Goal: Task Accomplishment & Management: Manage account settings

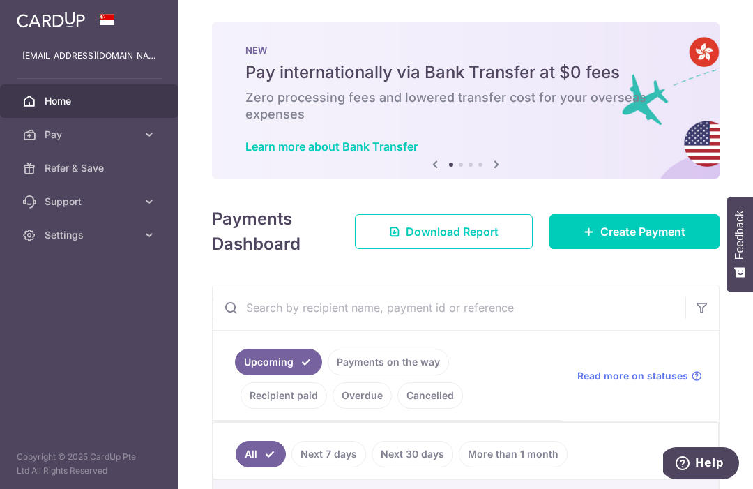
scroll to position [-3, 0]
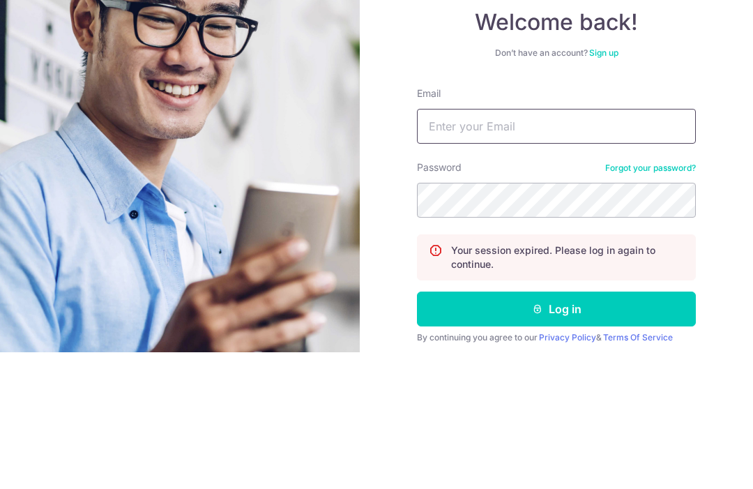
type input "Khoojessica@ymail.com"
click at [557, 428] on button "Log in" at bounding box center [556, 445] width 279 height 35
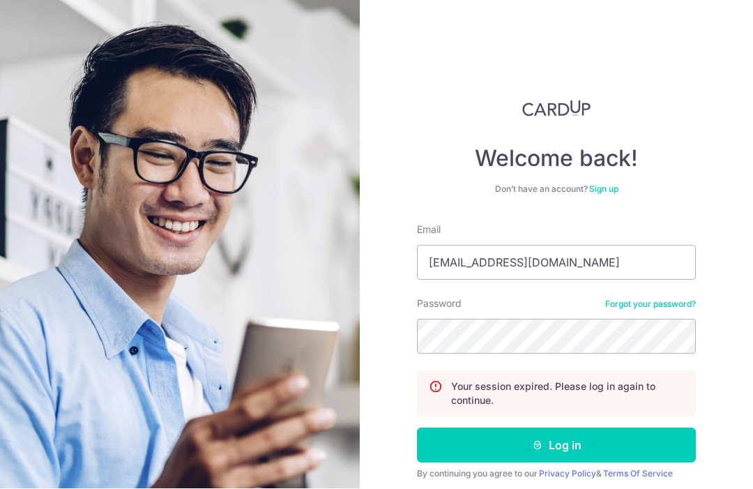
click at [633, 428] on button "Log in" at bounding box center [556, 445] width 279 height 35
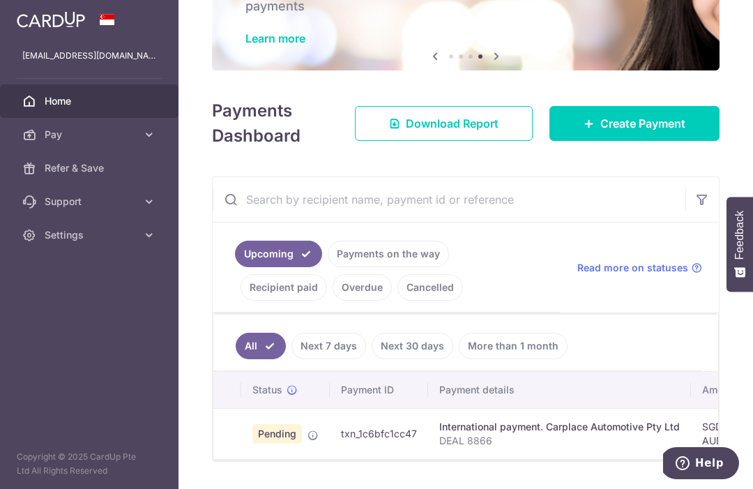
scroll to position [107, 0]
